Goal: Information Seeking & Learning: Learn about a topic

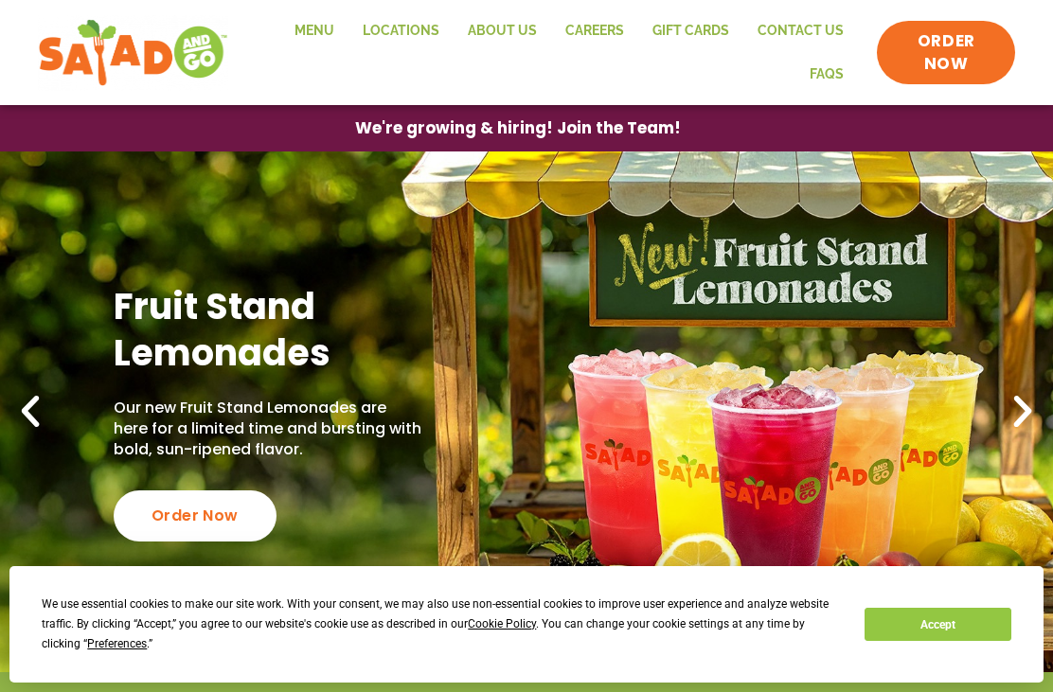
click at [311, 20] on link "Menu" at bounding box center [314, 31] width 68 height 44
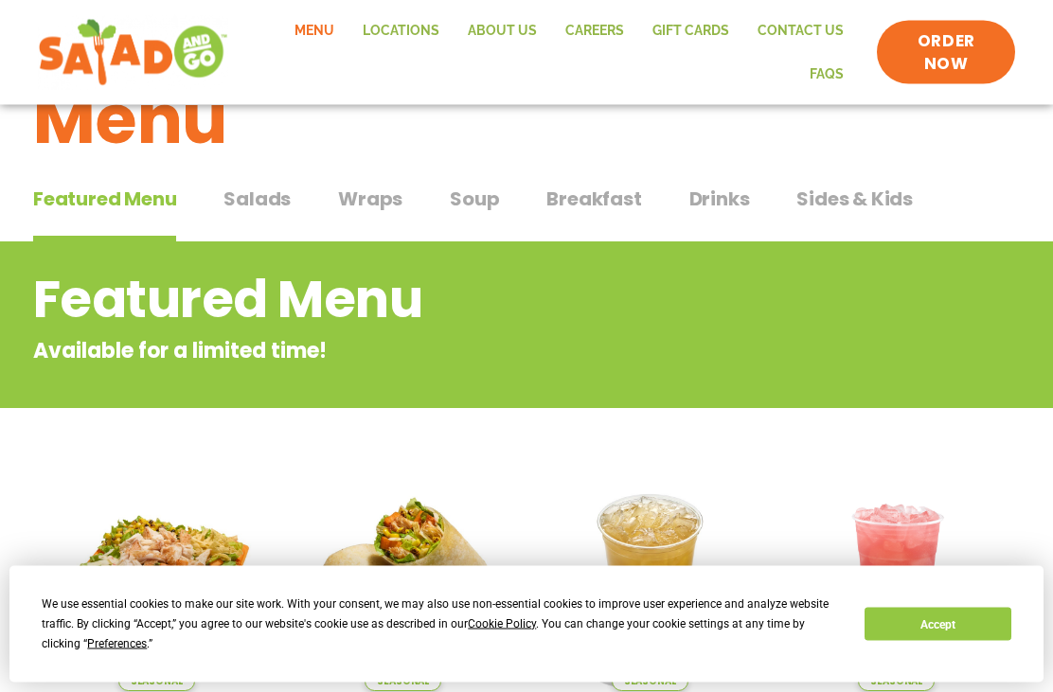
scroll to position [57, 0]
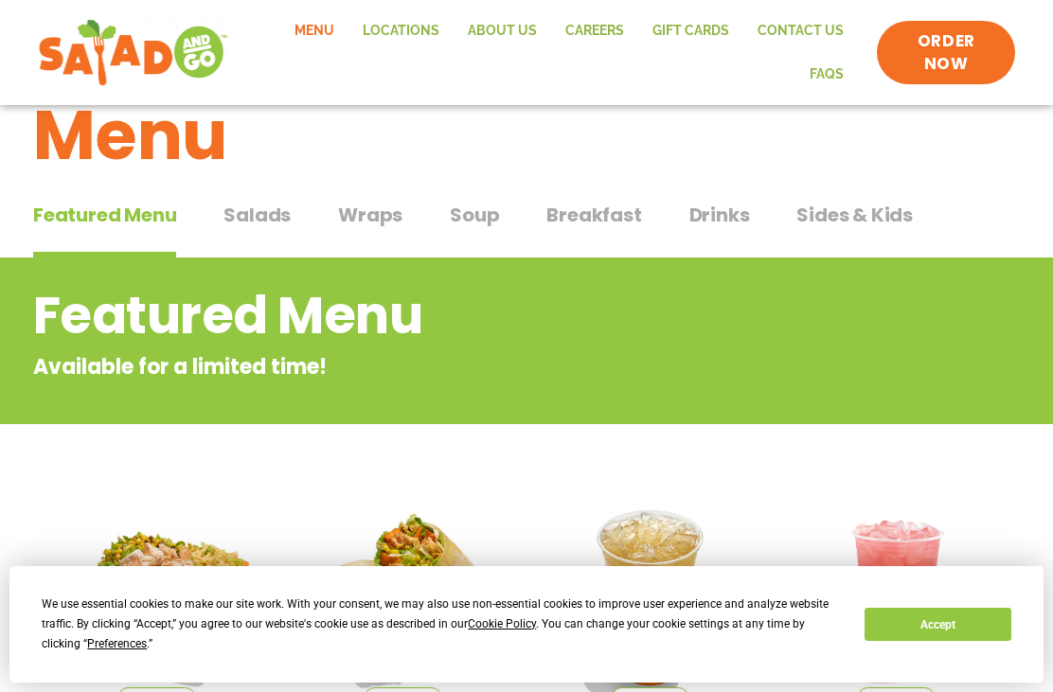
click at [248, 211] on span "Salads" at bounding box center [256, 215] width 67 height 28
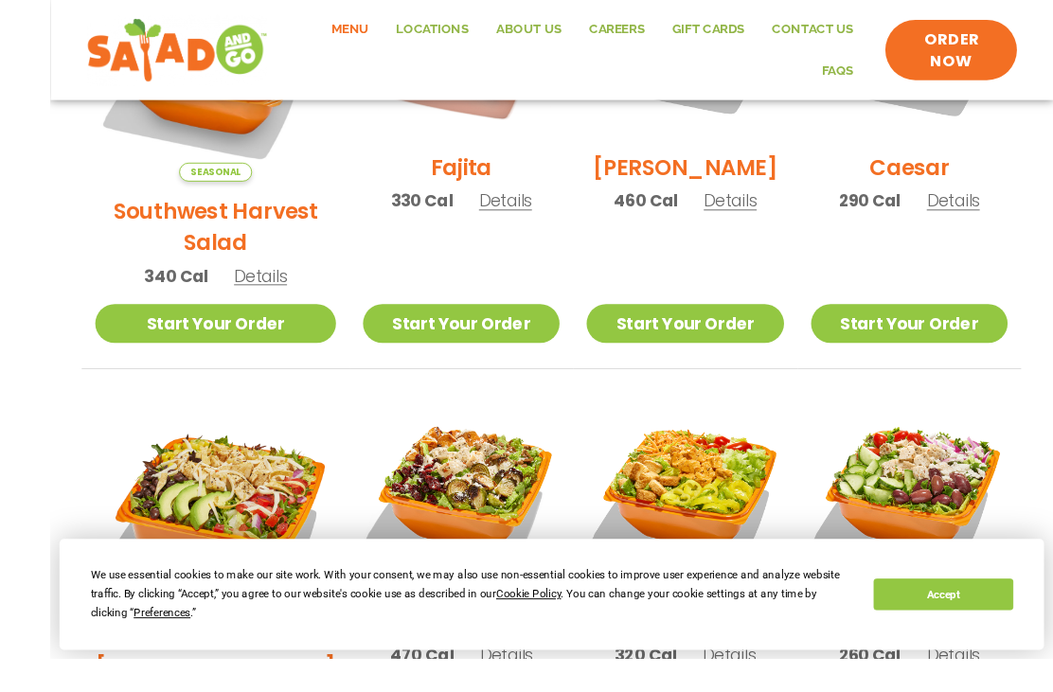
scroll to position [809, 0]
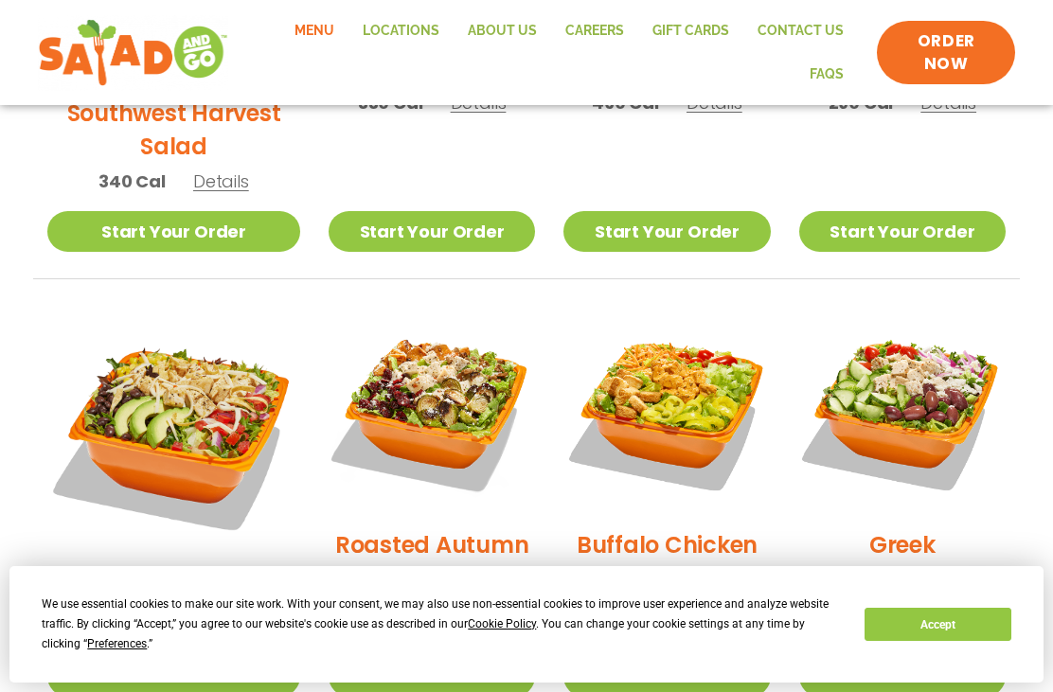
click at [382, 528] on h2 "Roasted Autumn" at bounding box center [432, 544] width 194 height 33
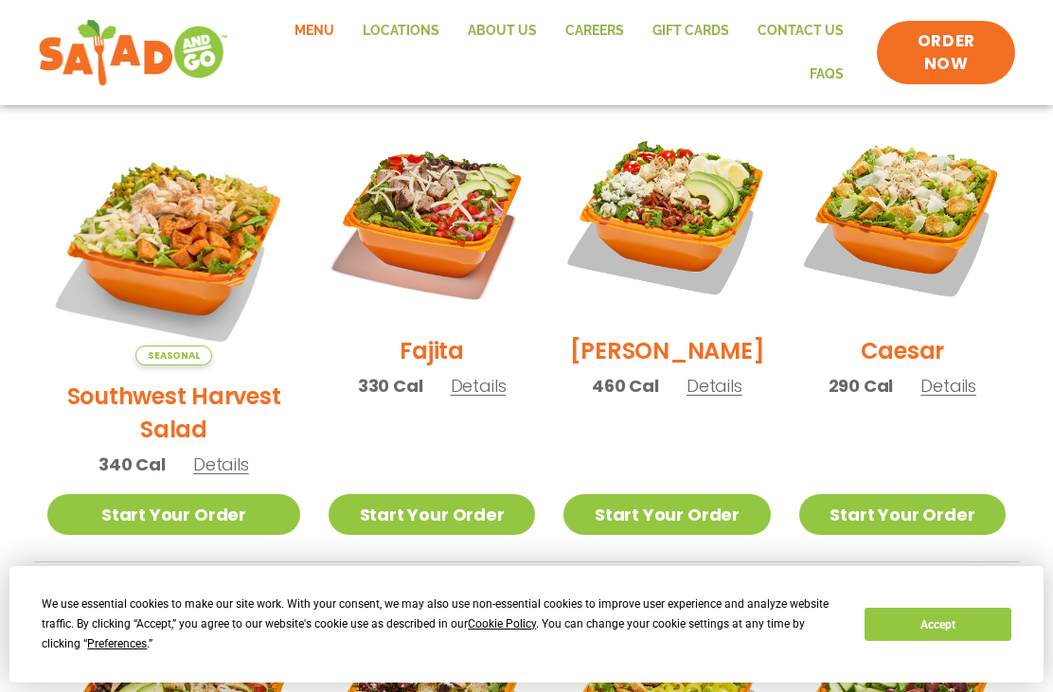
scroll to position [525, 0]
click at [400, 360] on h2 "Fajita" at bounding box center [432, 351] width 64 height 33
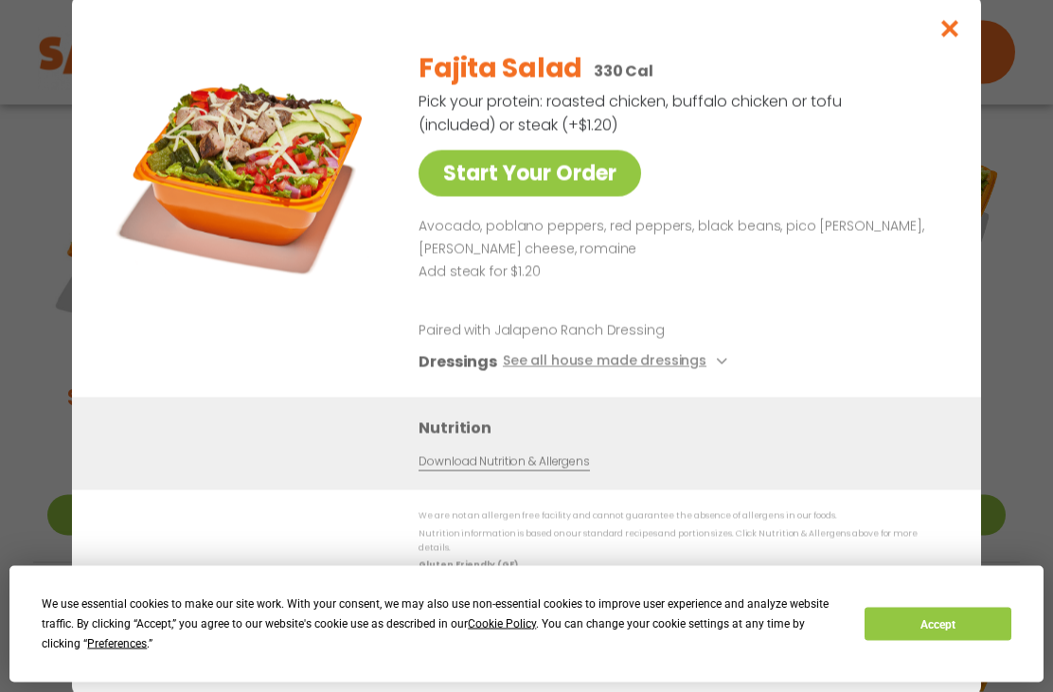
scroll to position [526, 0]
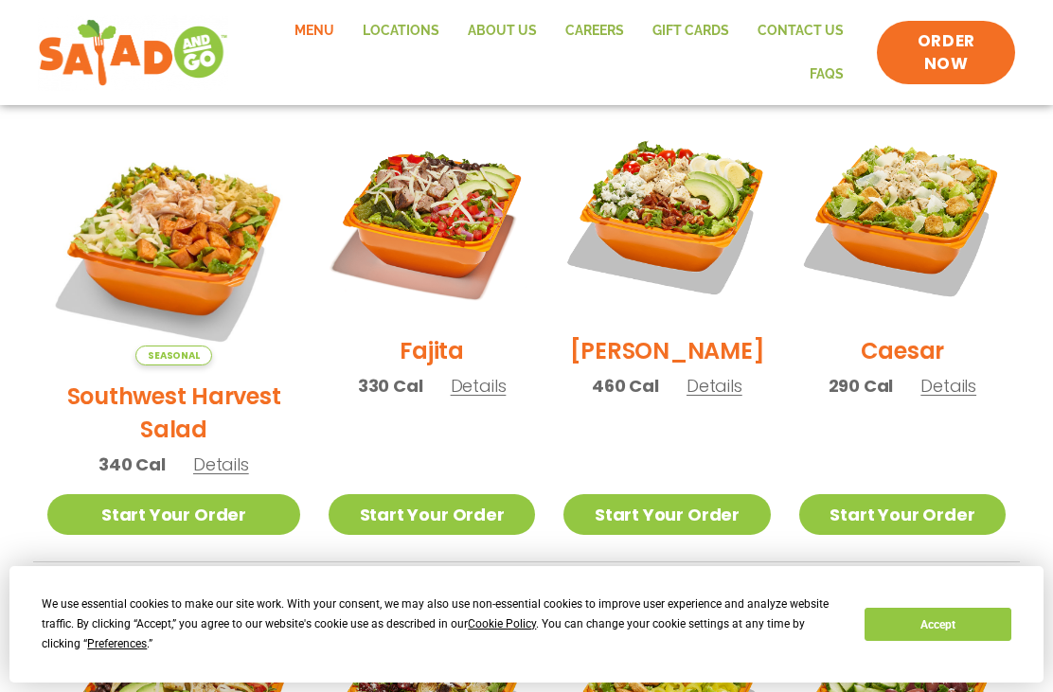
click at [86, 380] on h2 "Southwest Harvest Salad" at bounding box center [173, 413] width 253 height 66
click at [419, 33] on link "Locations" at bounding box center [400, 31] width 105 height 44
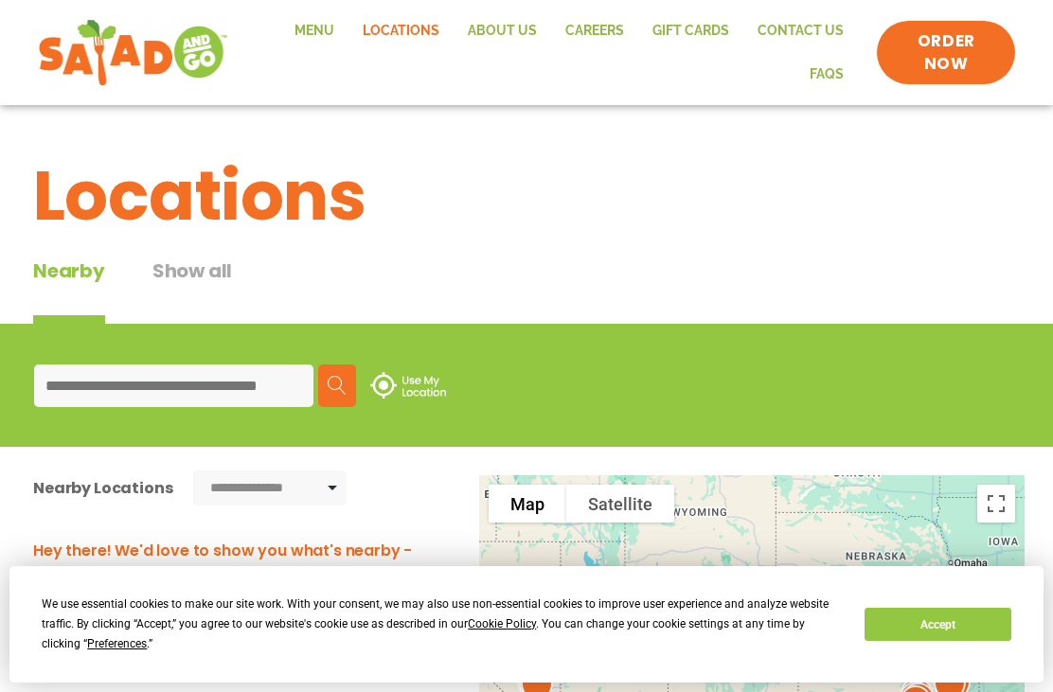
click at [81, 388] on input at bounding box center [173, 386] width 279 height 43
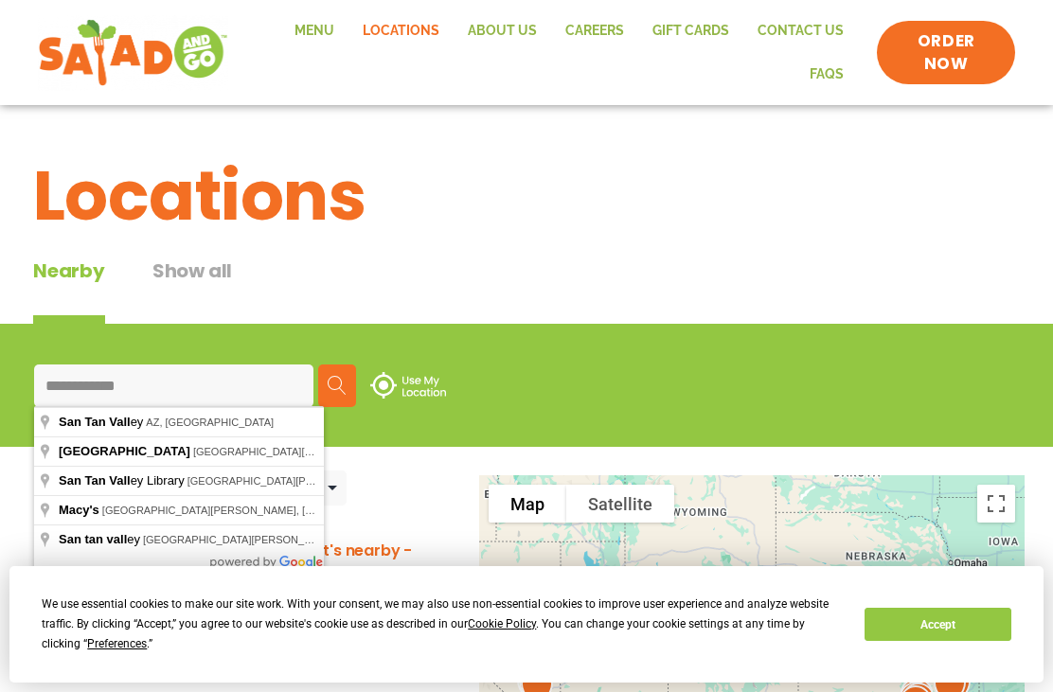
type input "**********"
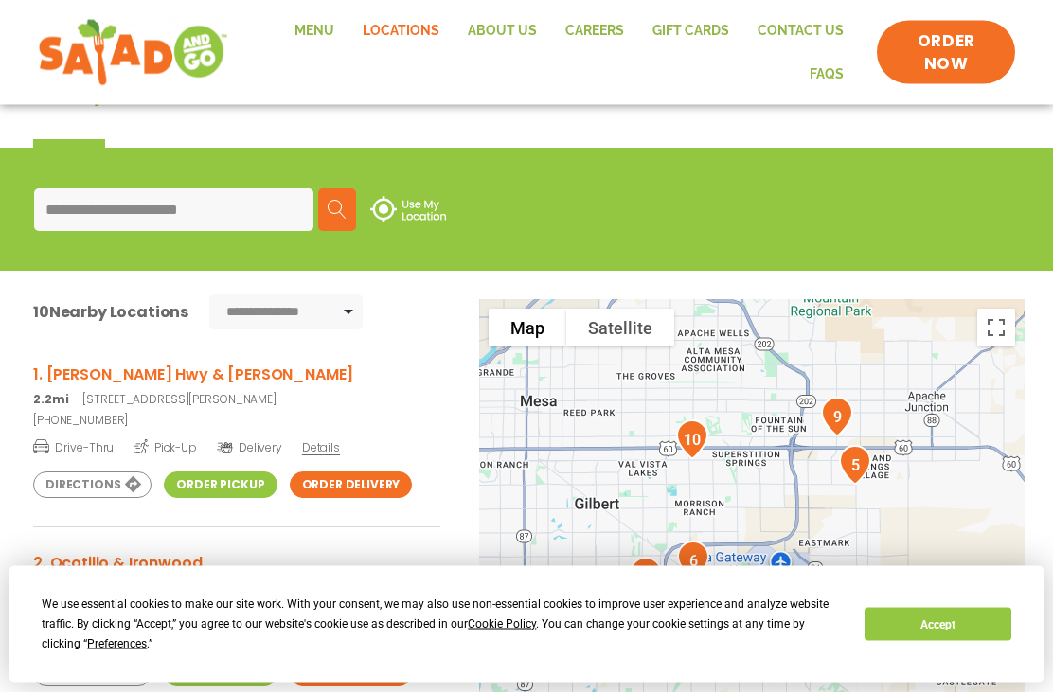
scroll to position [176, 0]
click at [319, 447] on span "Details" at bounding box center [321, 447] width 38 height 16
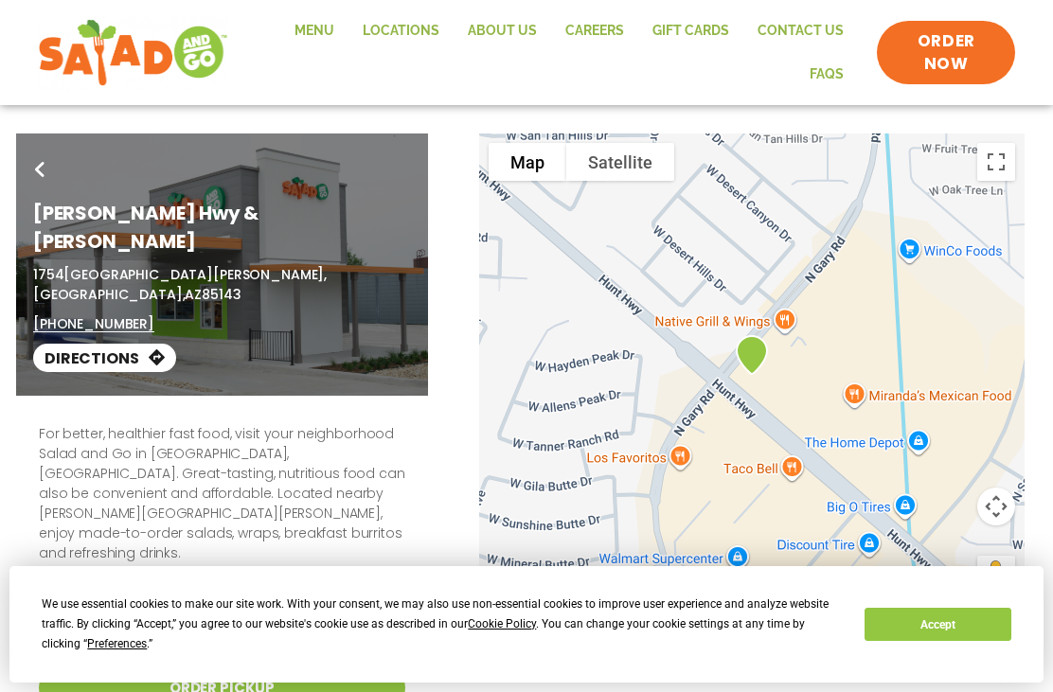
click at [311, 27] on link "Menu" at bounding box center [314, 31] width 68 height 44
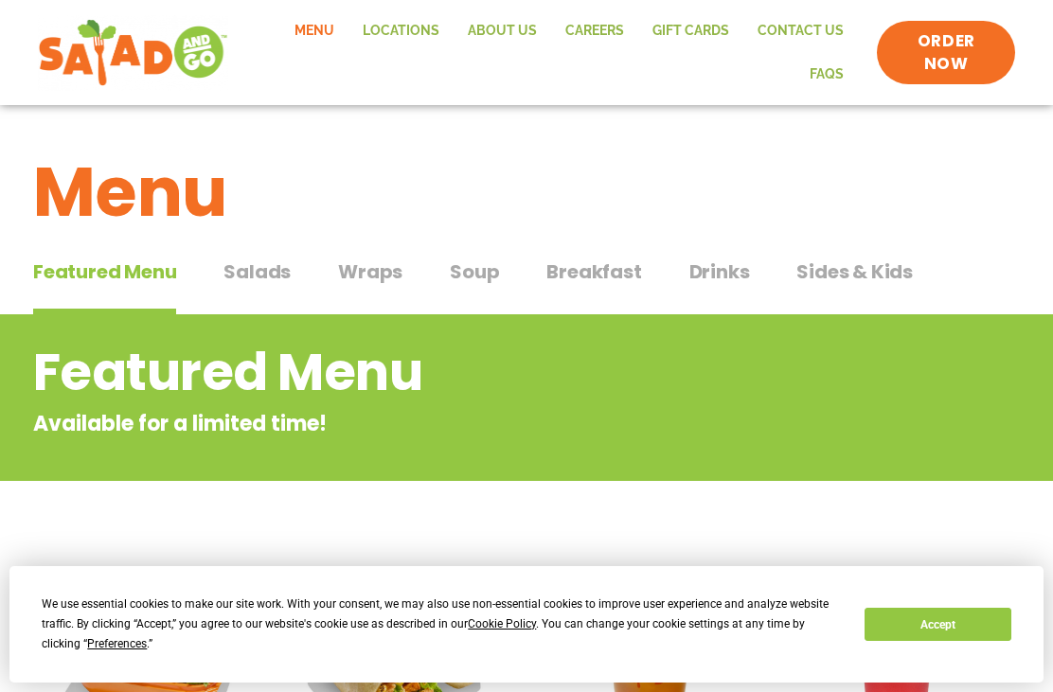
click at [368, 276] on span "Wraps" at bounding box center [370, 272] width 64 height 28
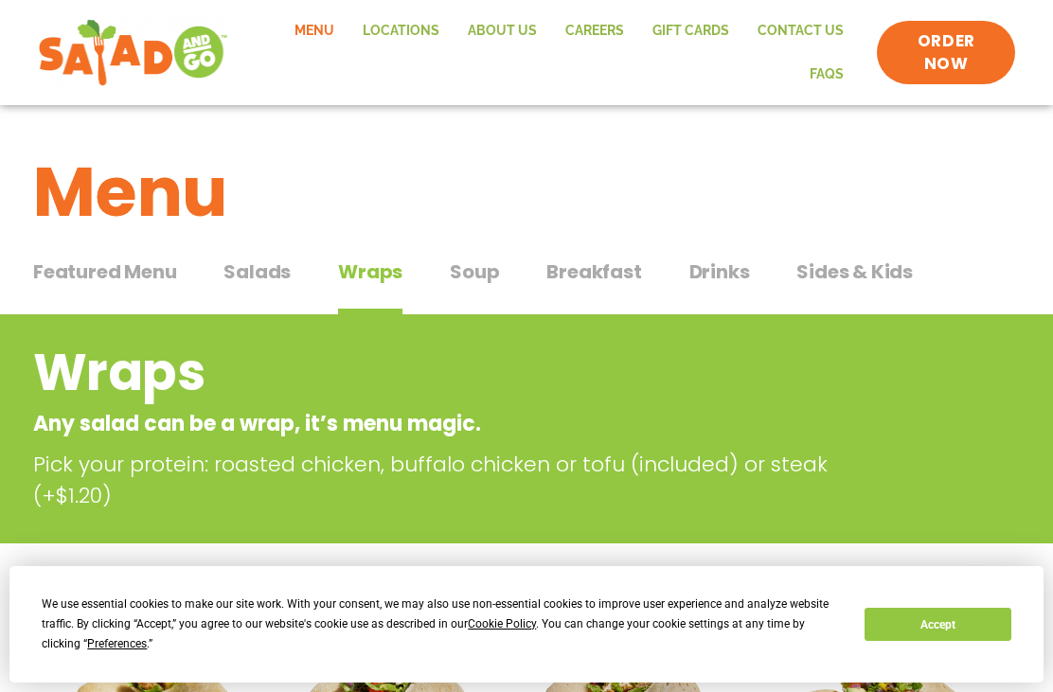
click at [257, 271] on span "Salads" at bounding box center [256, 272] width 67 height 28
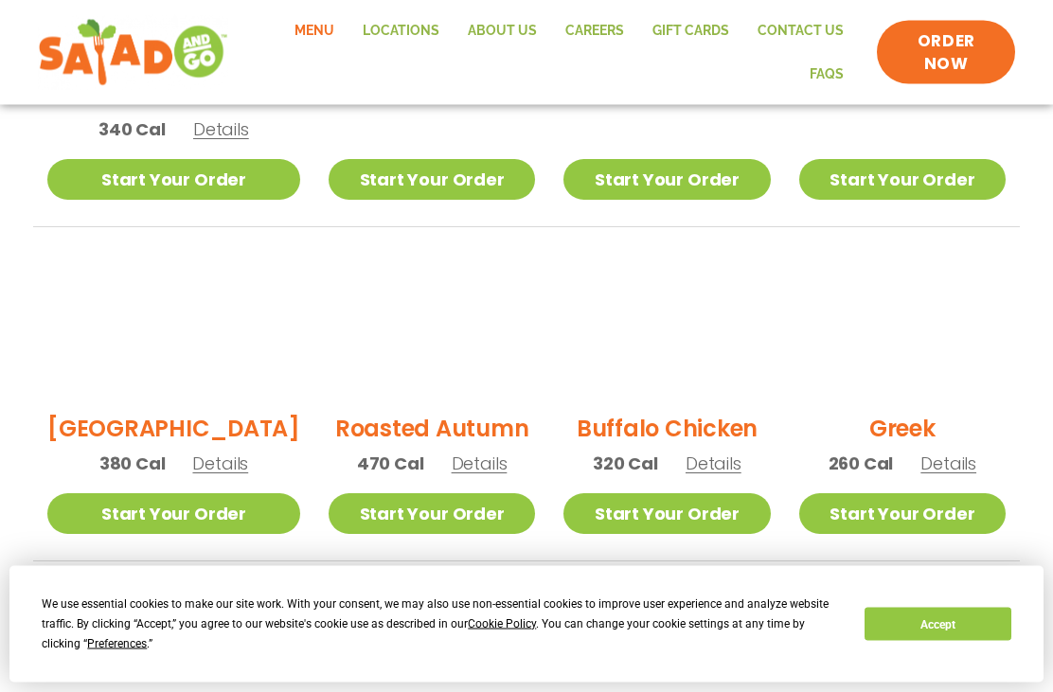
scroll to position [862, 0]
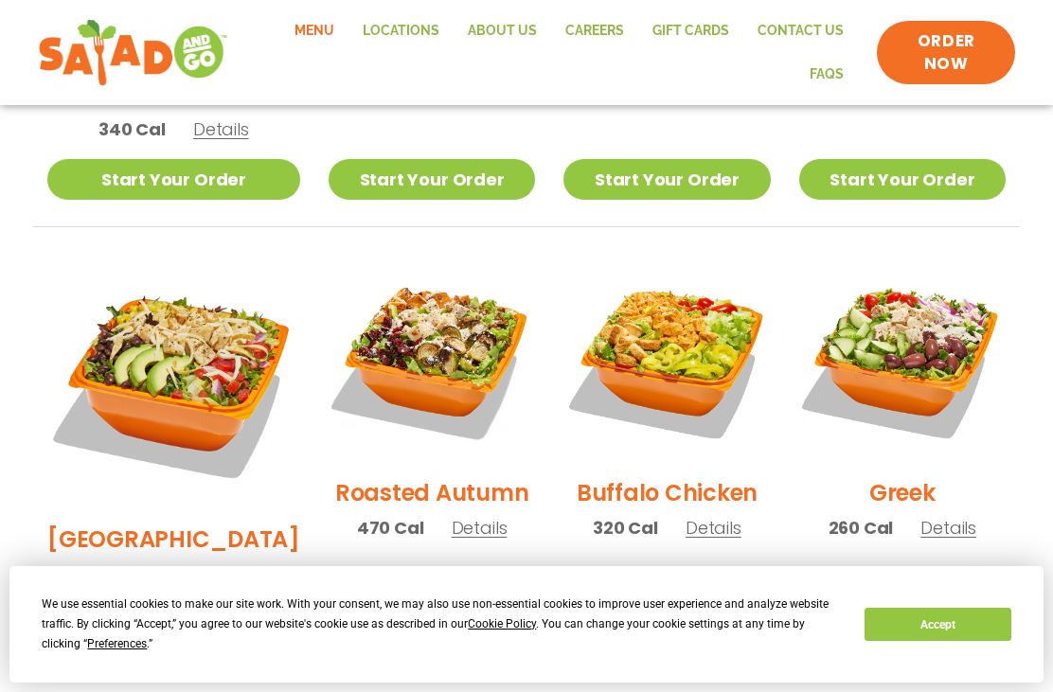
click at [909, 352] on img at bounding box center [902, 359] width 206 height 206
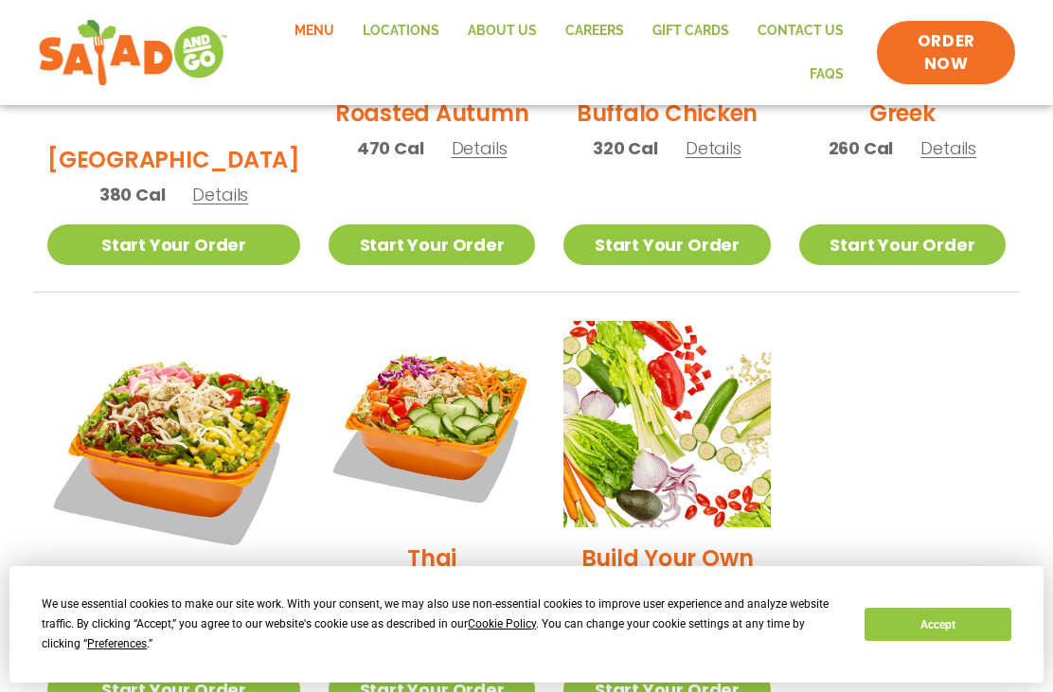
scroll to position [1242, 0]
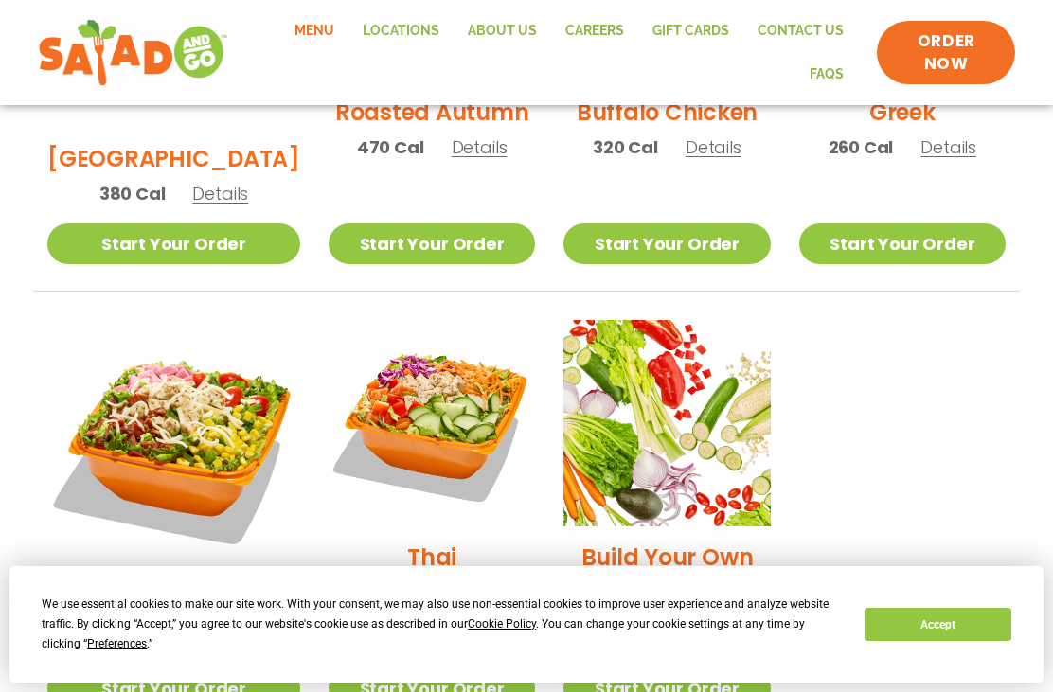
click at [408, 355] on img at bounding box center [432, 423] width 206 height 206
click at [121, 587] on h2 "Jalapeño Ranch" at bounding box center [174, 603] width 189 height 33
click at [408, 365] on img at bounding box center [432, 423] width 206 height 206
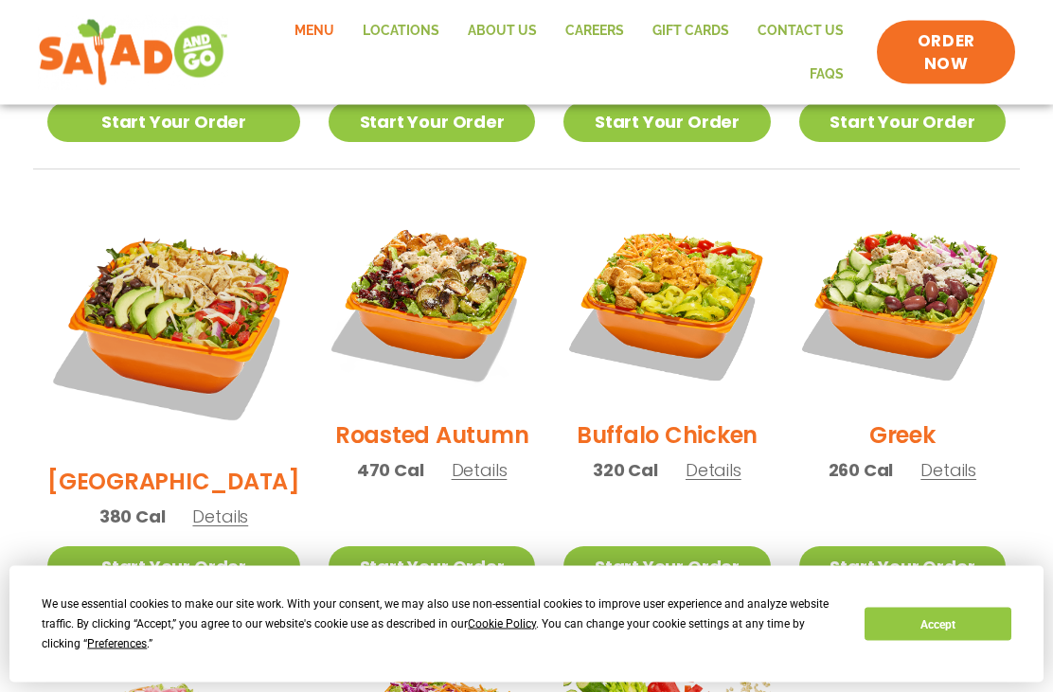
scroll to position [907, 0]
